Goal: Task Accomplishment & Management: Complete application form

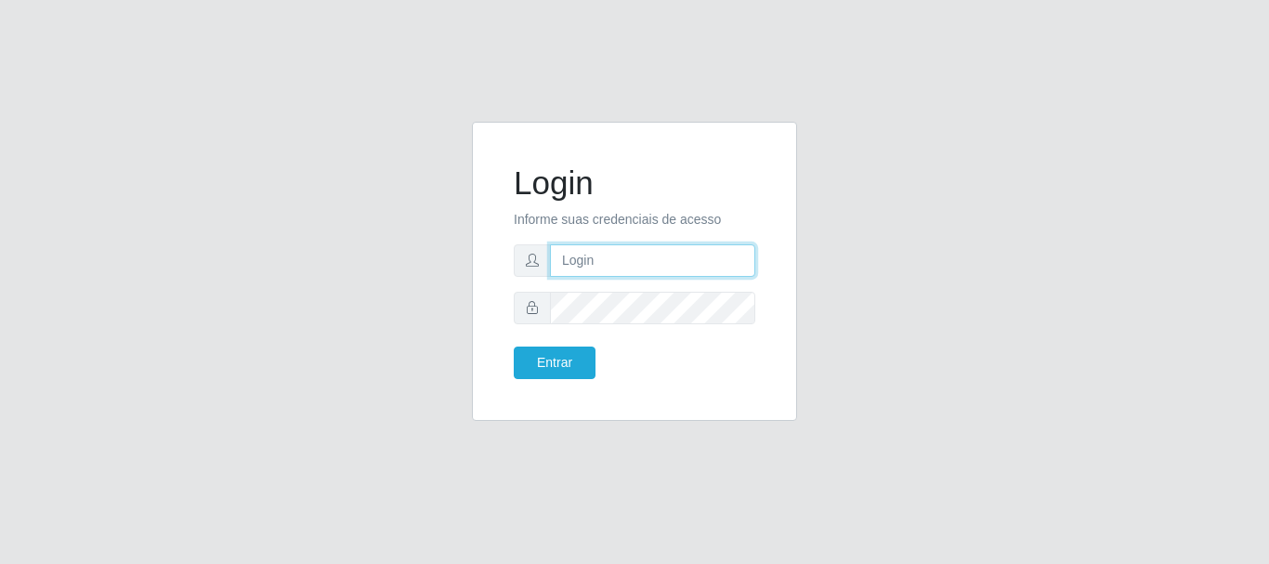
click at [644, 271] on input "text" at bounding box center [652, 260] width 205 height 33
drag, startPoint x: 637, startPoint y: 260, endPoint x: 703, endPoint y: 259, distance: 66.0
click at [703, 259] on input "ian@galiottoAa123456" at bounding box center [652, 260] width 205 height 33
type input "[PERSON_NAME]"
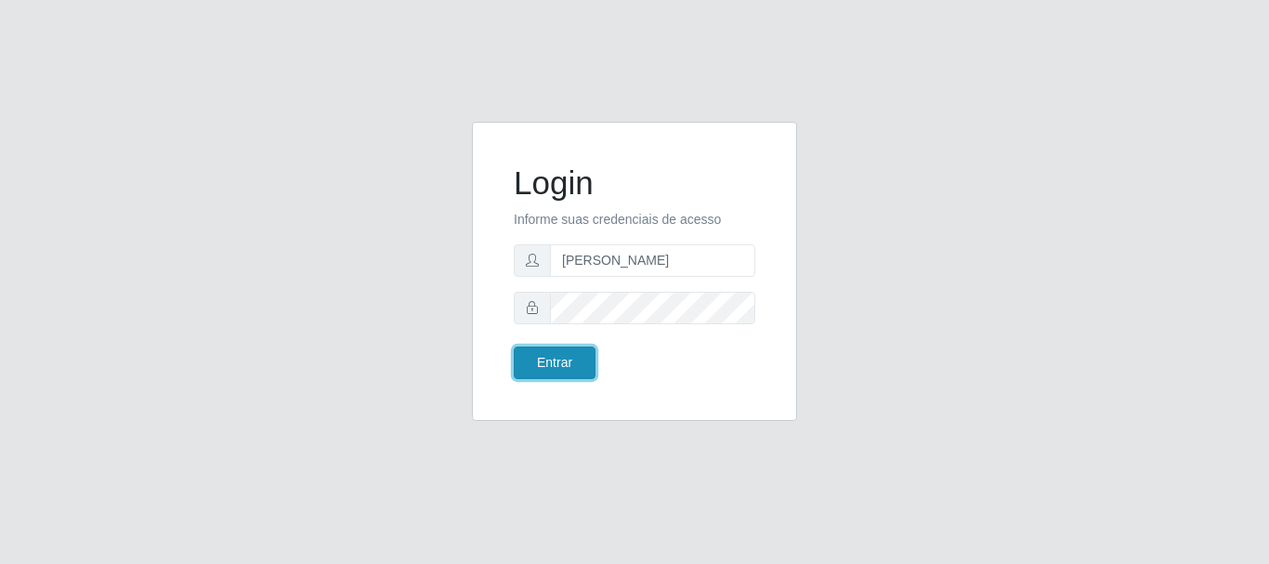
click at [533, 374] on button "Entrar" at bounding box center [555, 362] width 82 height 33
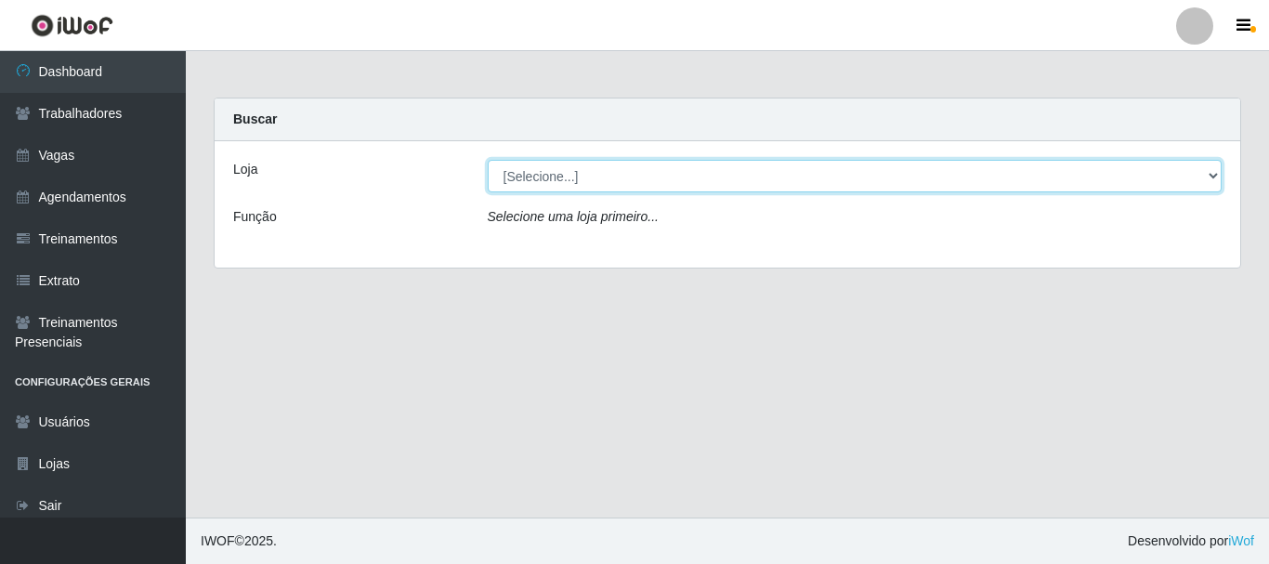
click at [634, 171] on select "[Selecione...] [GEOGRAPHIC_DATA]" at bounding box center [855, 176] width 735 height 33
select select "279"
click at [488, 160] on select "[Selecione...] [GEOGRAPHIC_DATA]" at bounding box center [855, 176] width 735 height 33
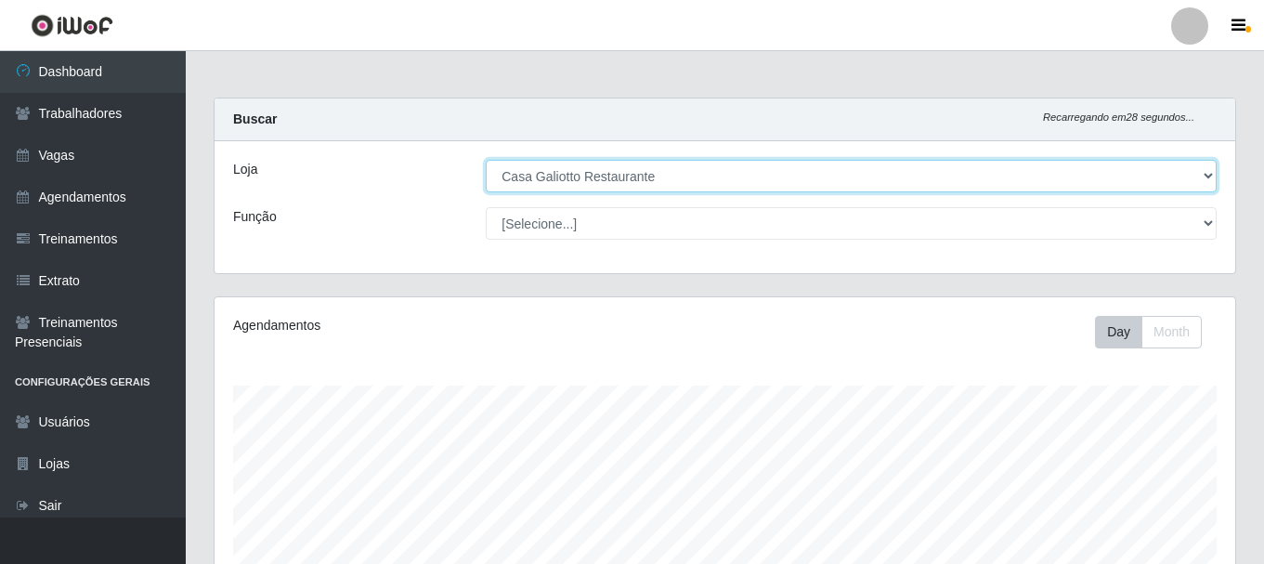
scroll to position [385, 1021]
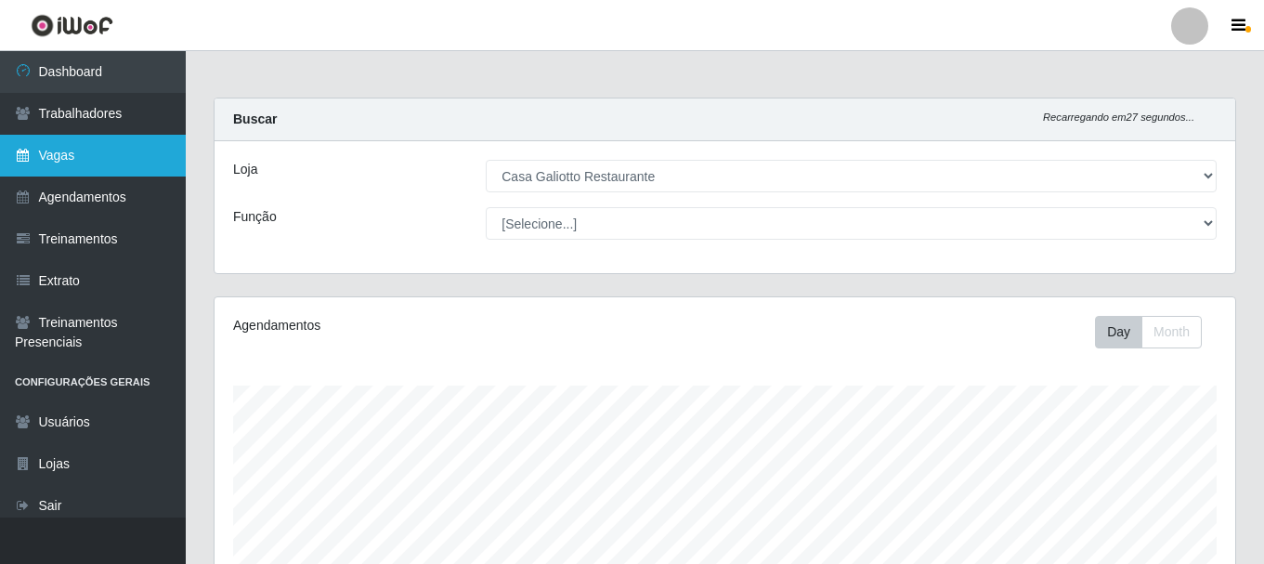
click at [103, 161] on link "Vagas" at bounding box center [93, 156] width 186 height 42
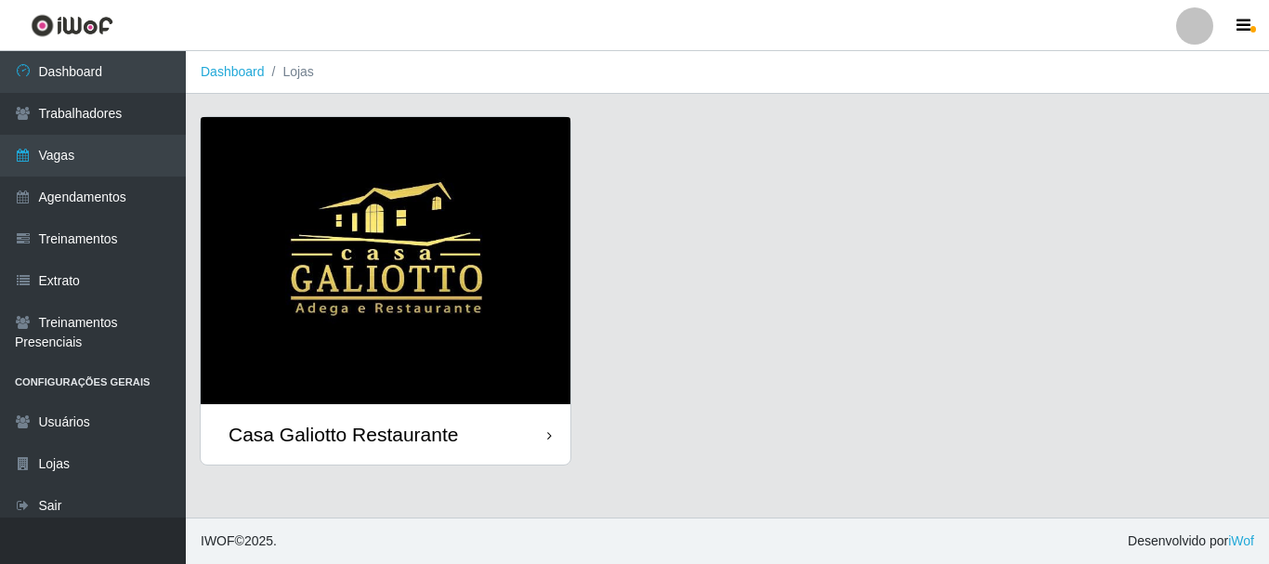
click at [502, 413] on div "Casa Galiotto Restaurante" at bounding box center [386, 434] width 370 height 60
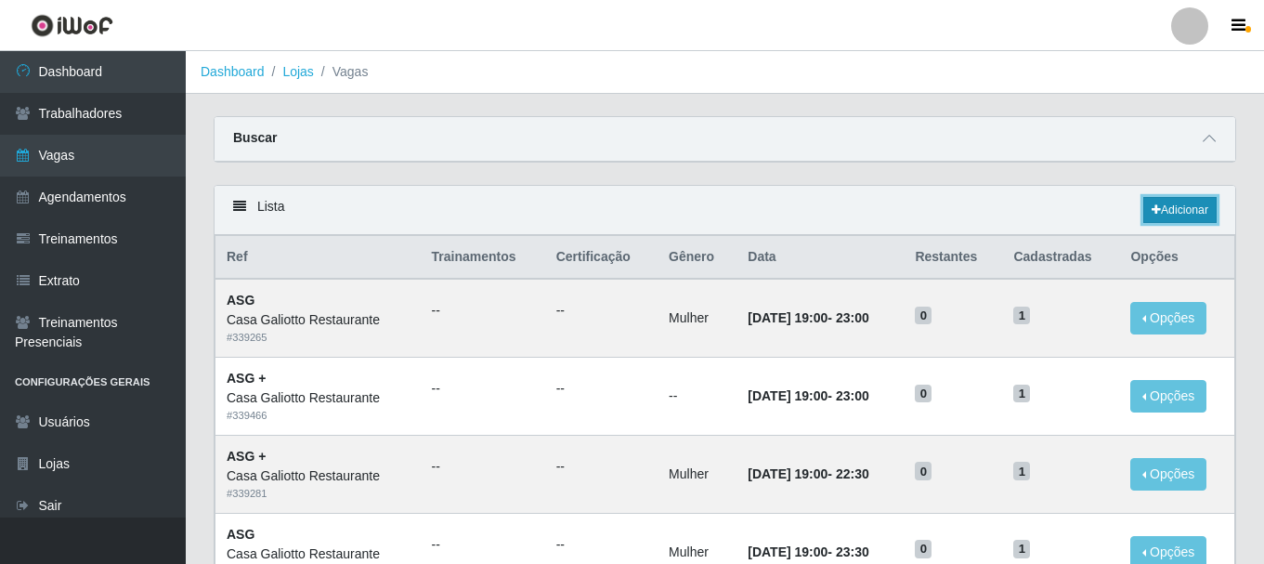
click at [1159, 215] on link "Adicionar" at bounding box center [1179, 210] width 73 height 26
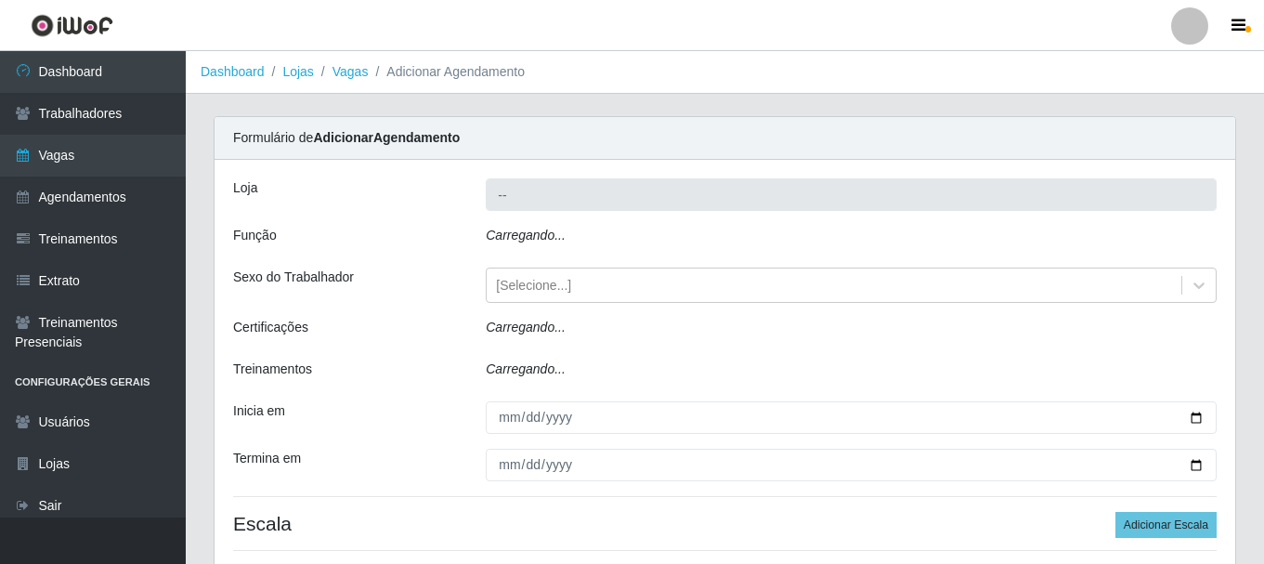
type input "Casa Galiotto Restaurante"
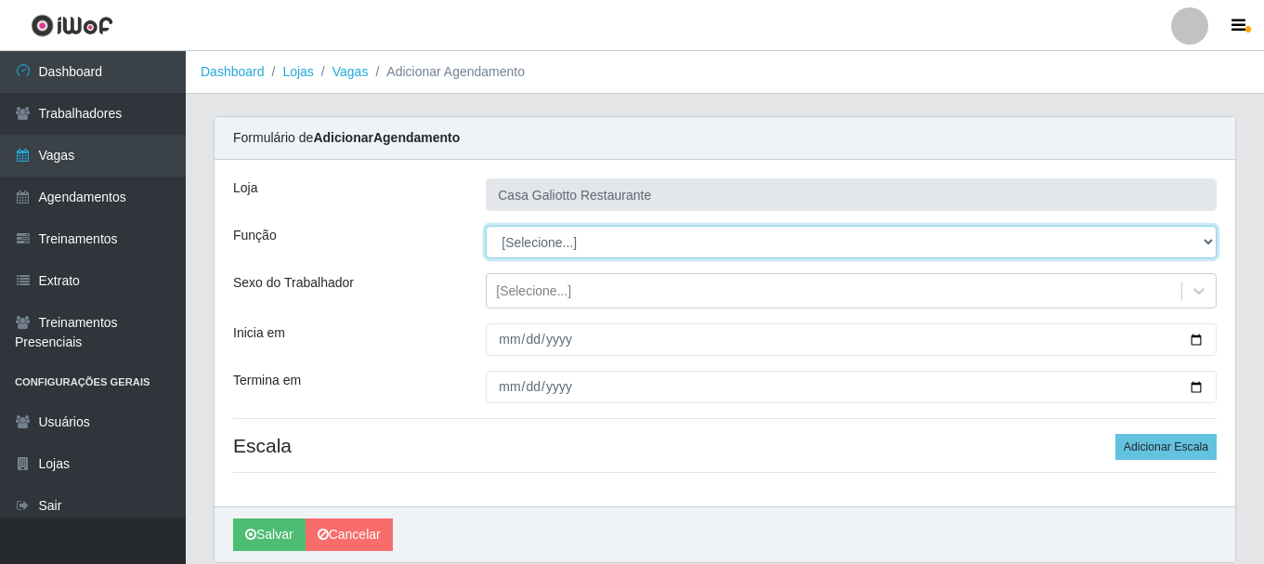
click at [603, 247] on select "[Selecione...] ASG ASG + ASG ++ Auxiliar de Cozinha Auxiliar de Cozinha + Auxil…" at bounding box center [851, 242] width 731 height 33
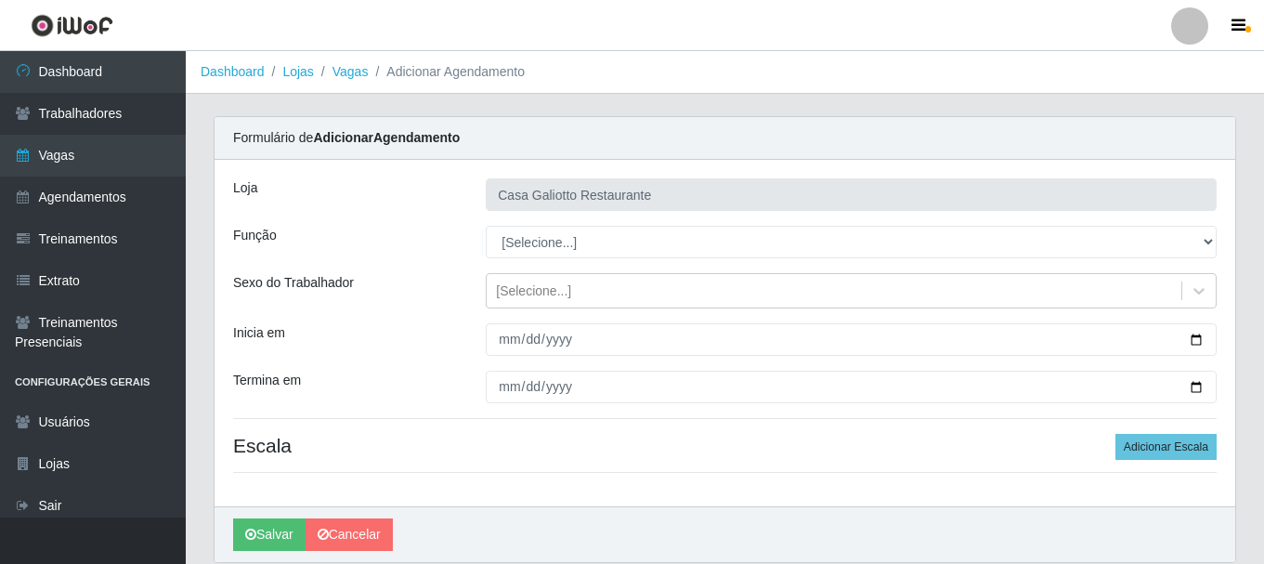
click at [406, 211] on div "Loja Casa Galiotto Restaurante Função [Selecione...] ASG ASG + ASG ++ Auxiliar …" at bounding box center [725, 333] width 1021 height 346
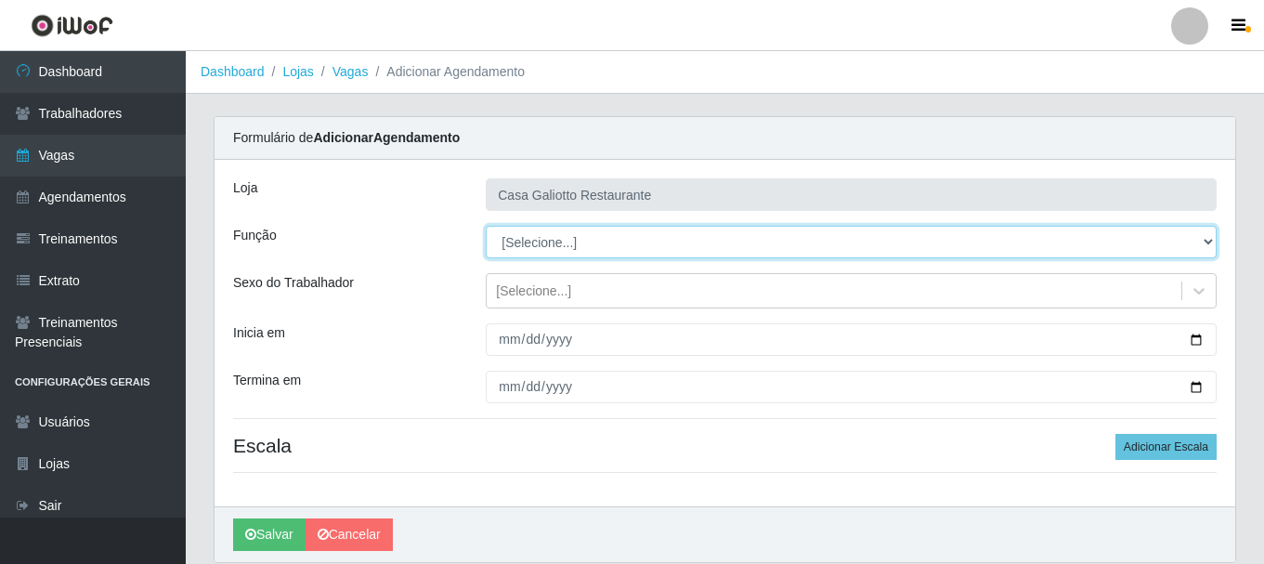
click at [822, 242] on select "[Selecione...] ASG ASG + ASG ++ Auxiliar de Cozinha Auxiliar de Cozinha + Auxil…" at bounding box center [851, 242] width 731 height 33
select select "92"
click at [486, 226] on select "[Selecione...] ASG ASG + ASG ++ Auxiliar de Cozinha Auxiliar de Cozinha + Auxil…" at bounding box center [851, 242] width 731 height 33
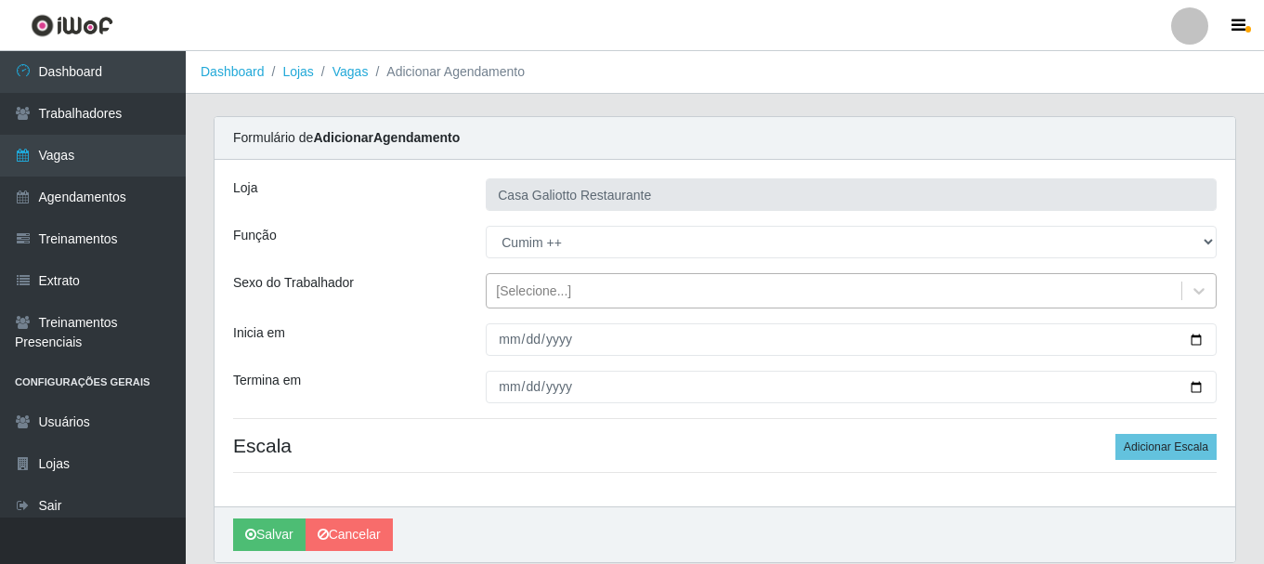
click at [752, 286] on div "[Selecione...]" at bounding box center [834, 291] width 695 height 31
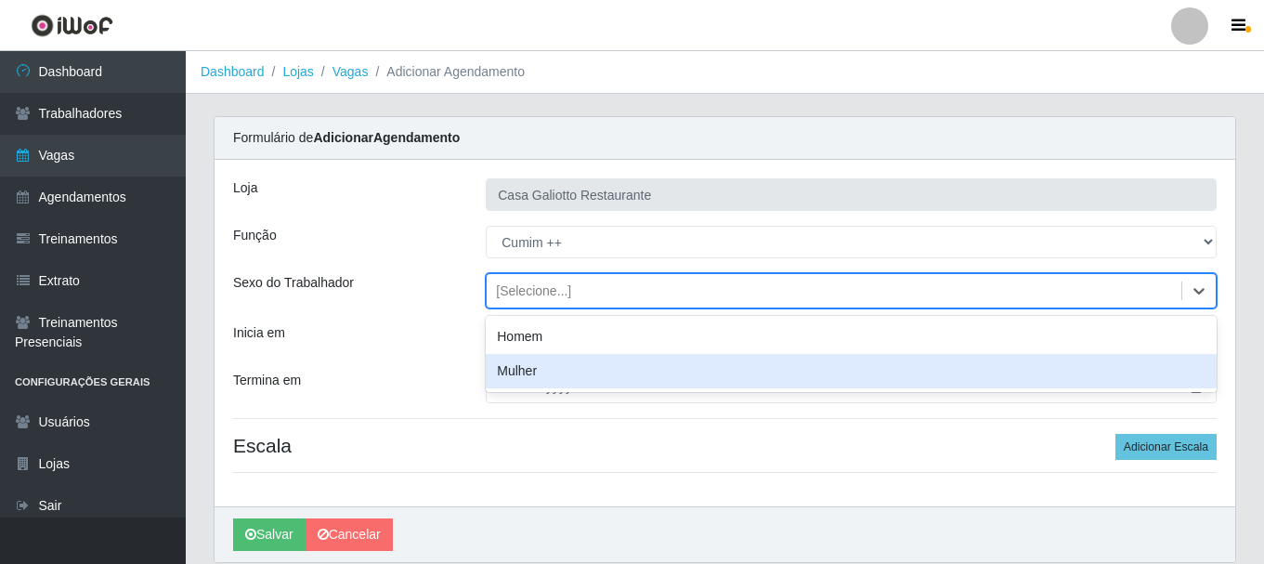
click at [674, 363] on div "Mulher" at bounding box center [851, 371] width 731 height 34
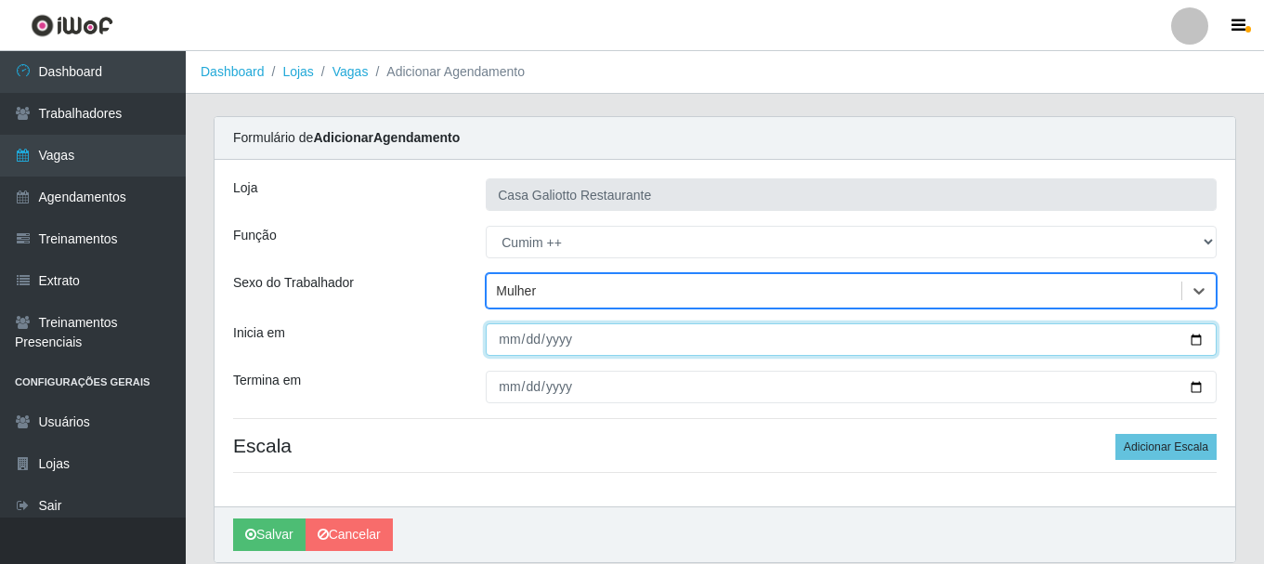
click at [1192, 344] on input "Inicia em" at bounding box center [851, 339] width 731 height 33
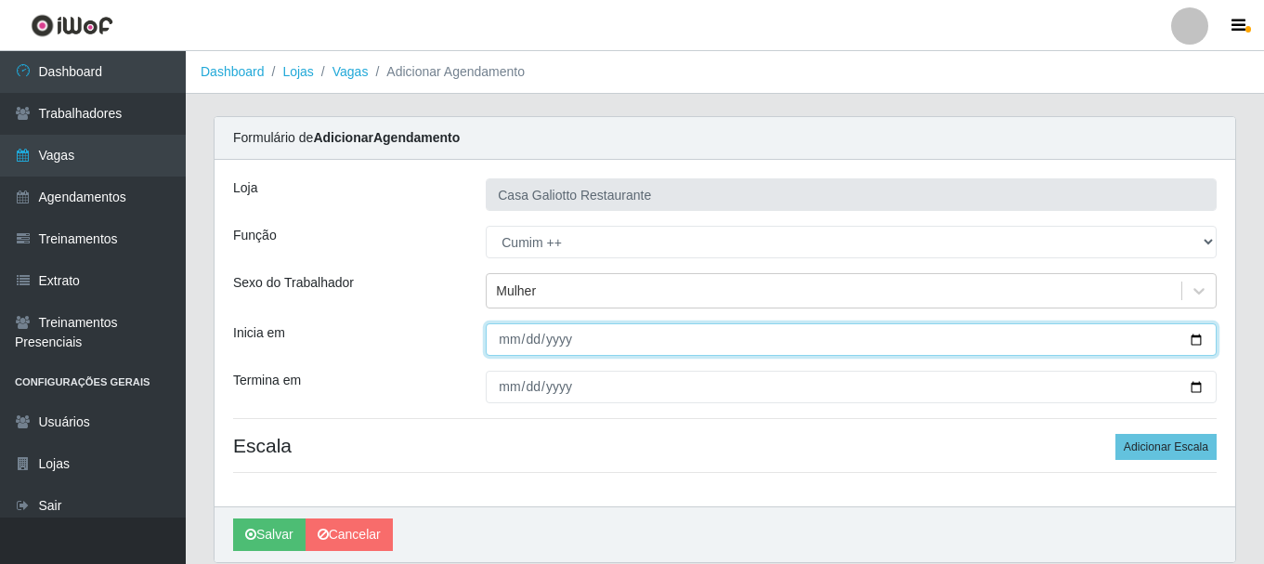
type input "[DATE]"
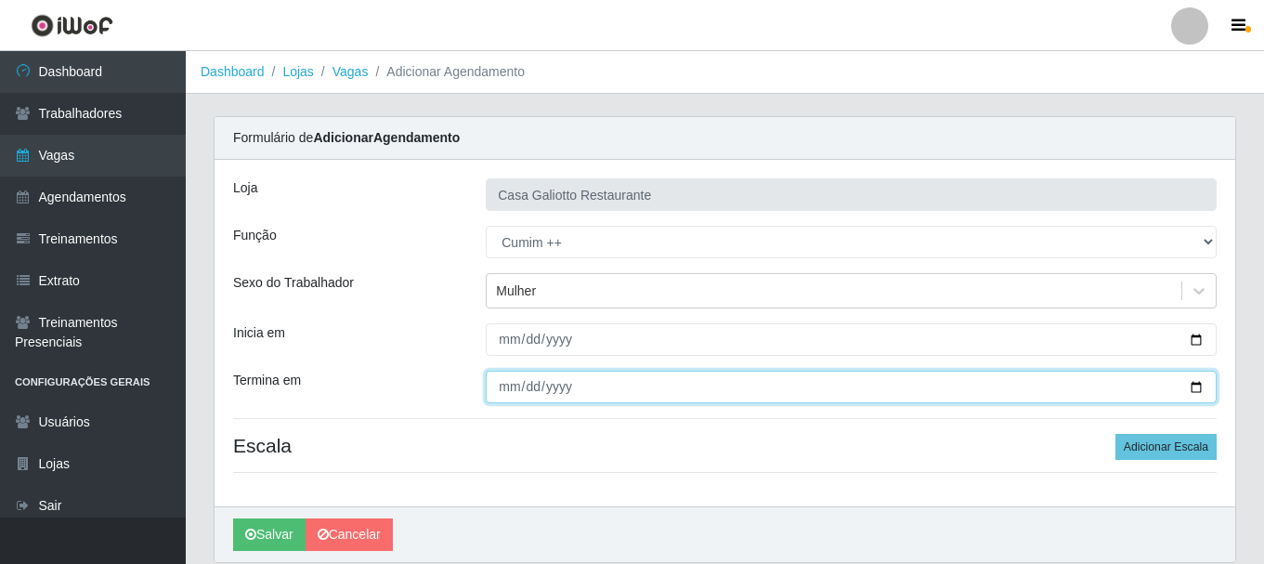
click at [1201, 393] on input "Termina em" at bounding box center [851, 387] width 731 height 33
type input "[DATE]"
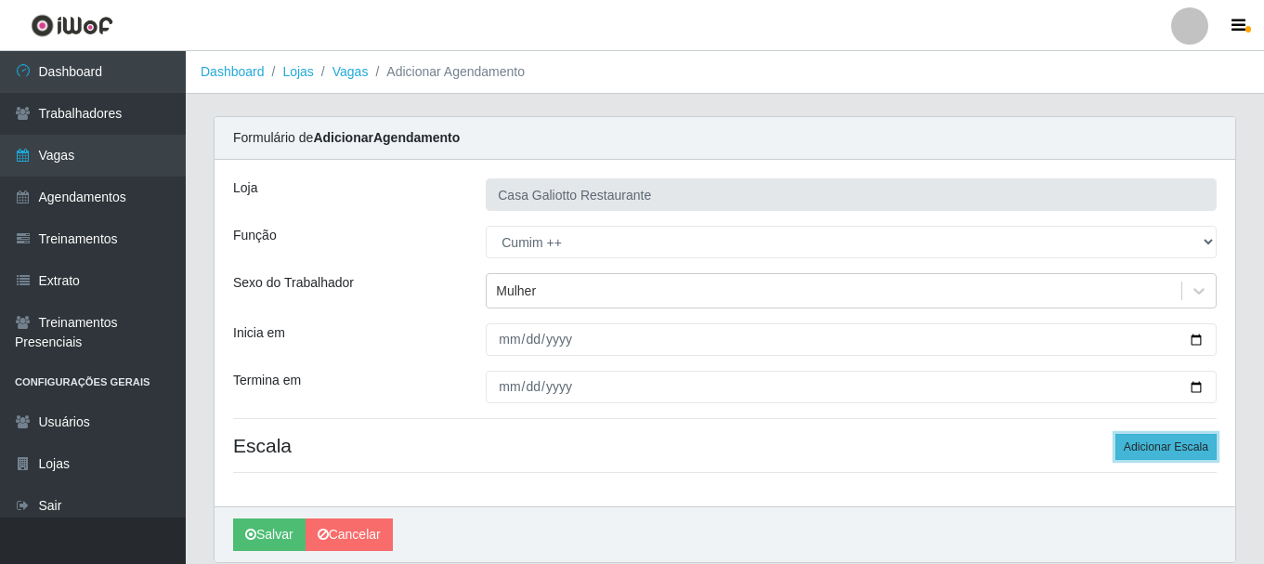
click at [1144, 458] on button "Adicionar Escala" at bounding box center [1165, 447] width 101 height 26
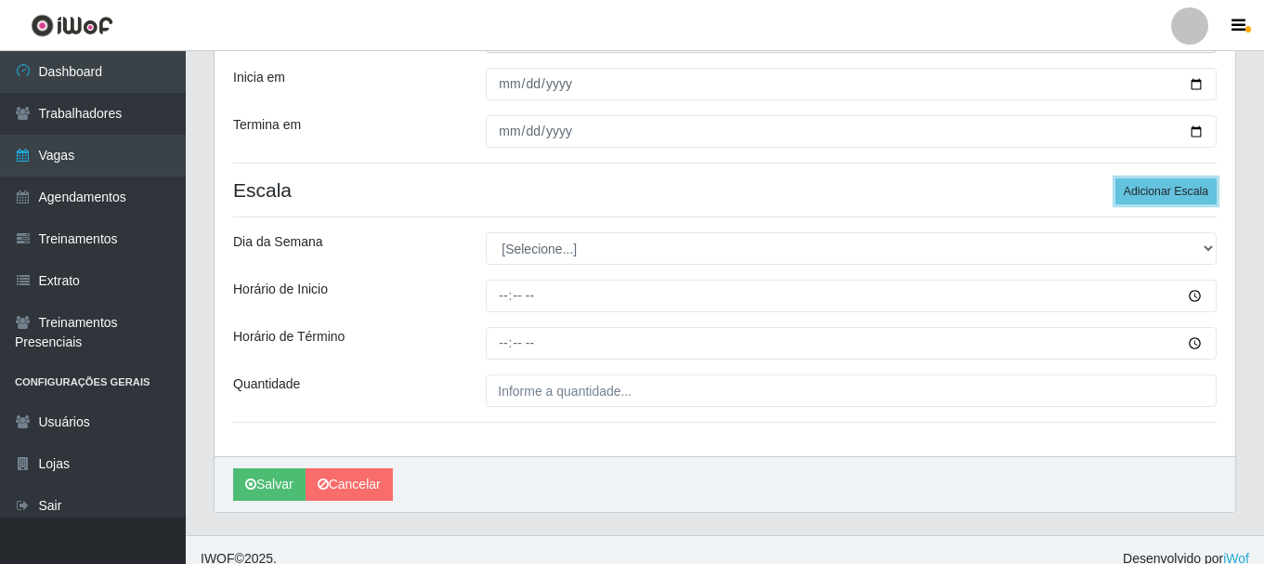
scroll to position [273, 0]
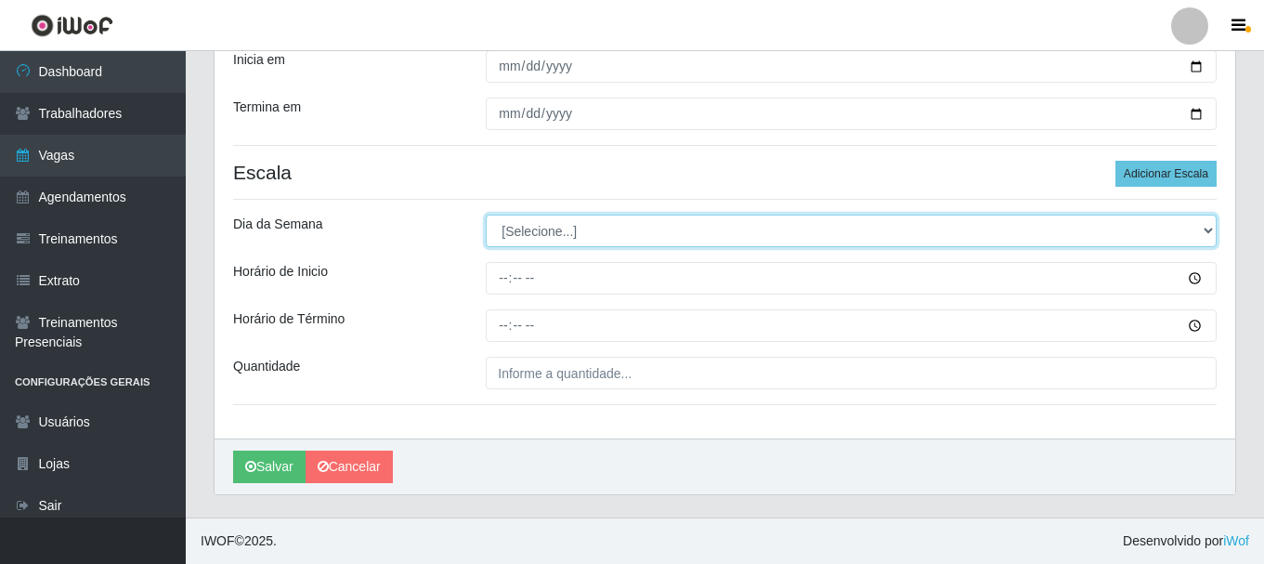
click at [520, 233] on select "[Selecione...] Segunda Terça Quarta Quinta Sexta Sábado Domingo" at bounding box center [851, 231] width 731 height 33
select select "0"
click at [486, 215] on select "[Selecione...] Segunda Terça Quarta Quinta Sexta Sábado Domingo" at bounding box center [851, 231] width 731 height 33
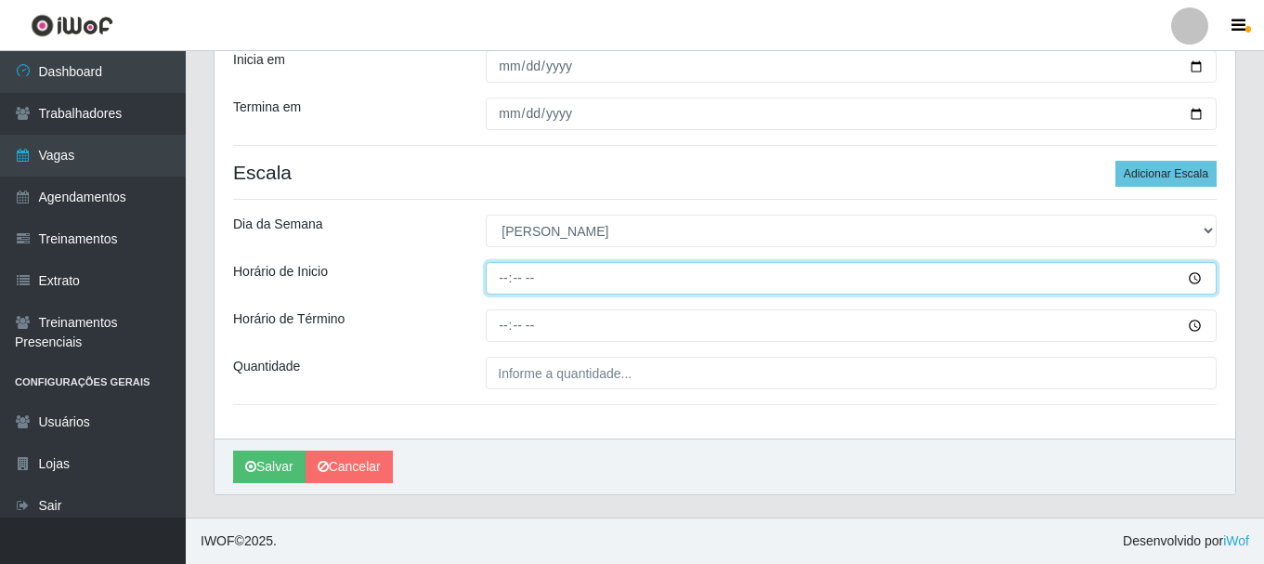
click at [502, 279] on input "Horário de Inicio" at bounding box center [851, 278] width 731 height 33
type input "12:00"
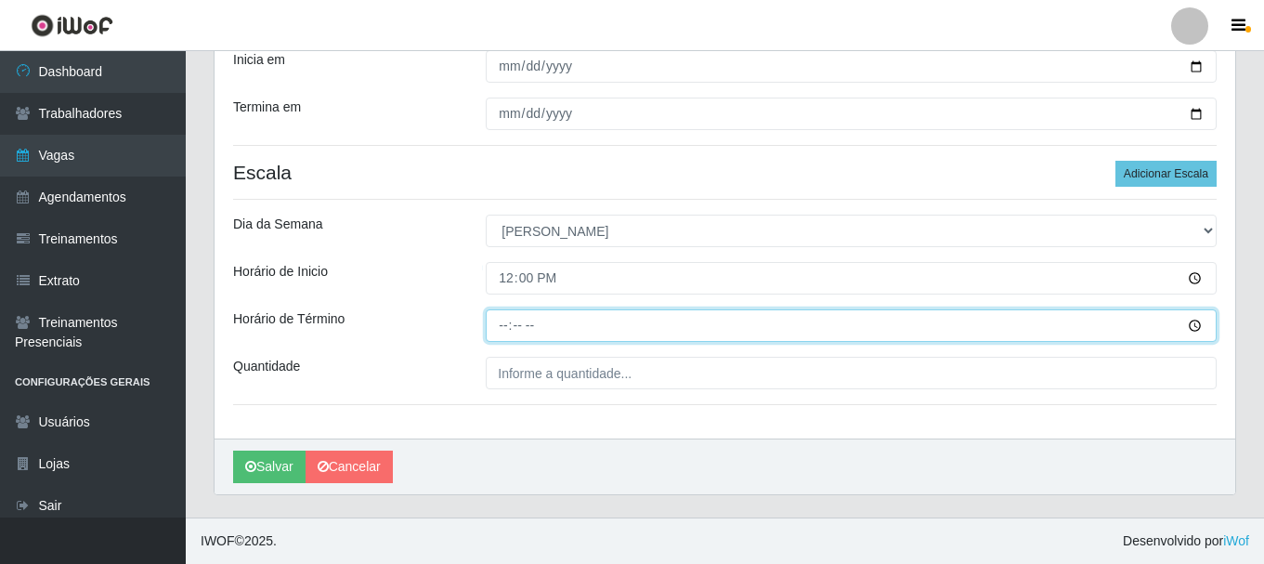
click at [501, 323] on input "Horário de Término" at bounding box center [851, 325] width 731 height 33
type input "17:00"
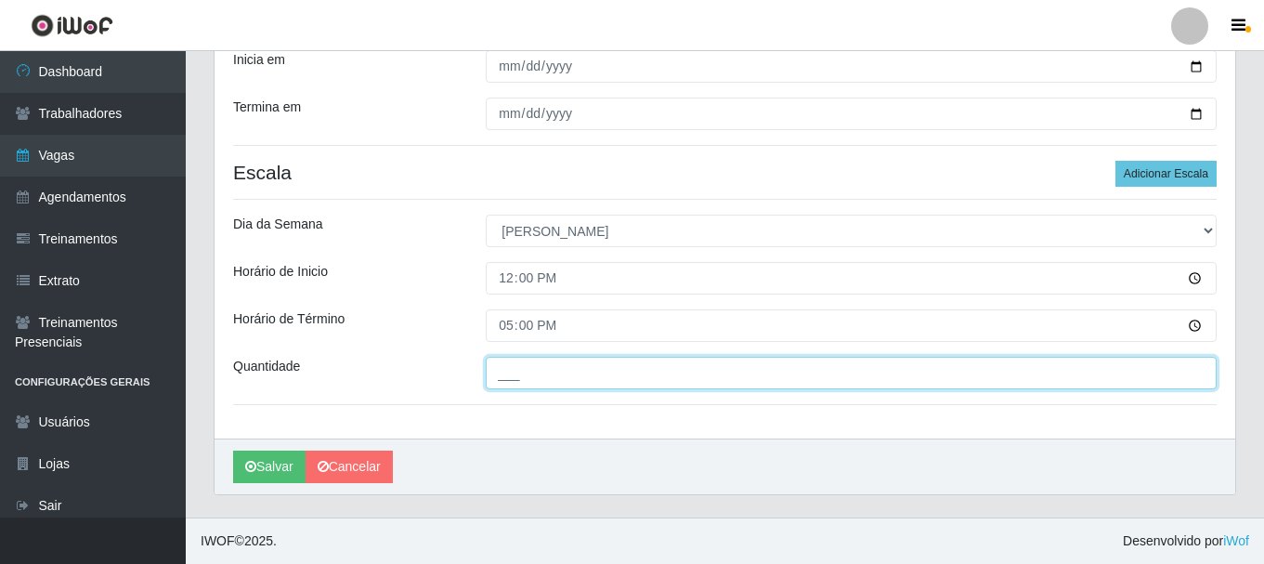
click at [519, 373] on input "___" at bounding box center [851, 373] width 731 height 33
type input "1__"
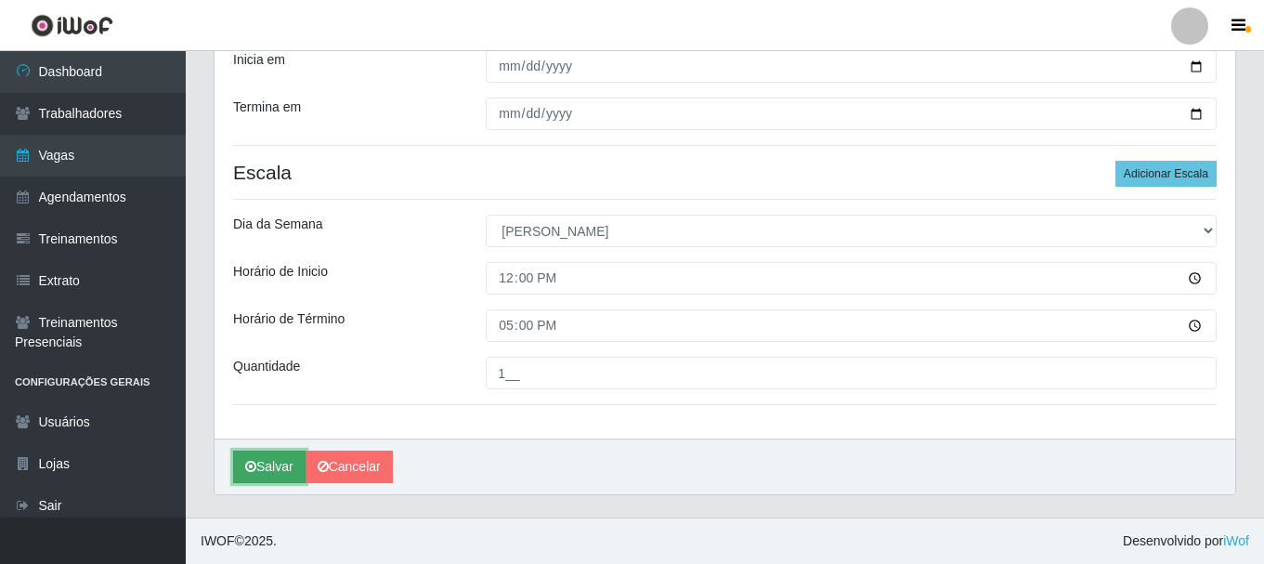
click at [277, 461] on button "Salvar" at bounding box center [269, 466] width 72 height 33
